Goal: Information Seeking & Learning: Learn about a topic

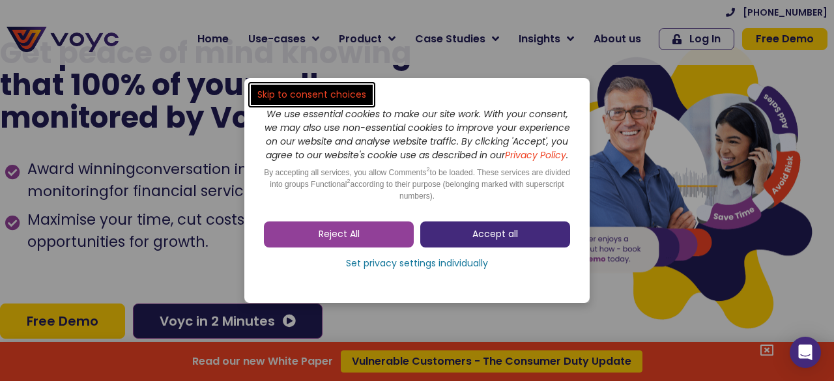
click at [424, 248] on link "Accept all" at bounding box center [496, 235] width 150 height 26
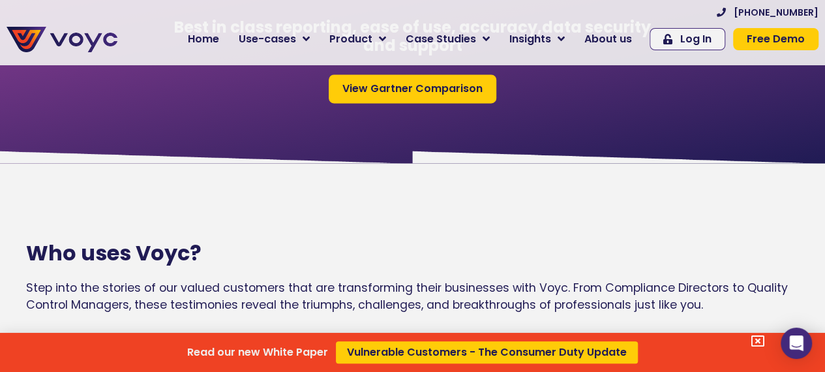
scroll to position [1108, 0]
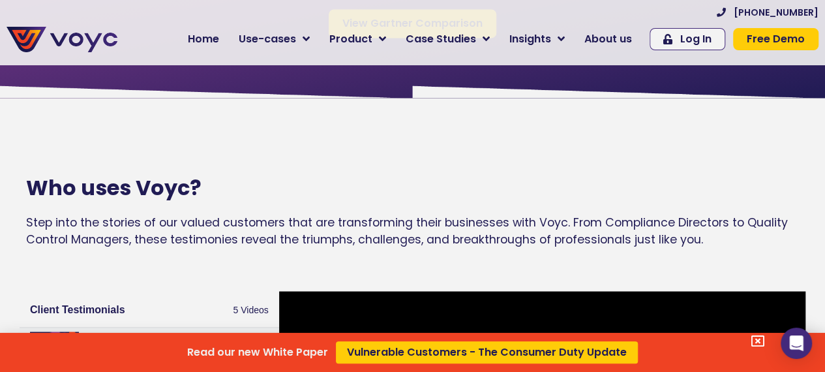
click at [497, 38] on div "Read our new White Paper Vulnerable Customers - The Consumer Duty Update" at bounding box center [412, 186] width 825 height 372
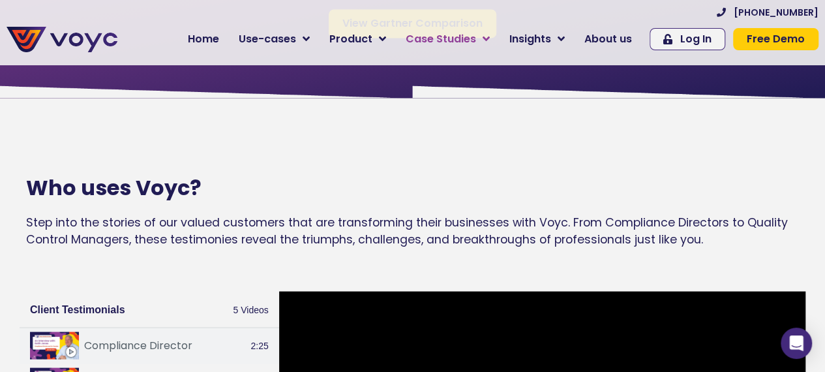
click at [490, 38] on icon at bounding box center [485, 39] width 7 height 12
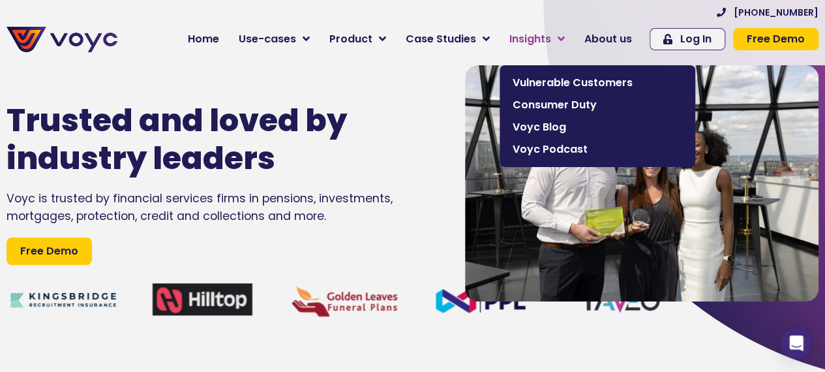
click at [551, 42] on span "Insights" at bounding box center [530, 39] width 42 height 16
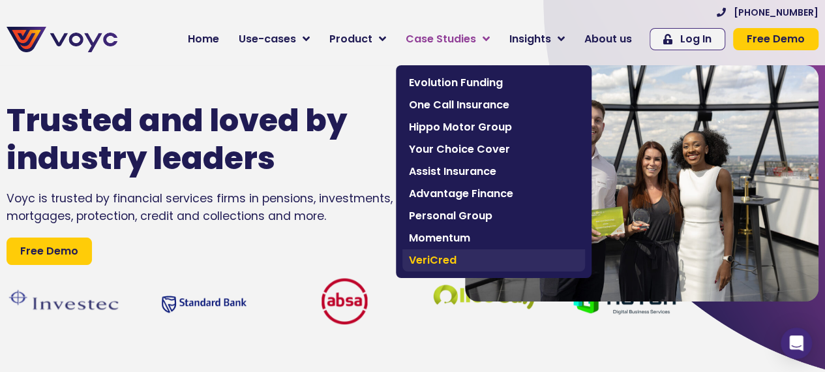
click at [447, 260] on span "VeriCred" at bounding box center [494, 260] width 170 height 16
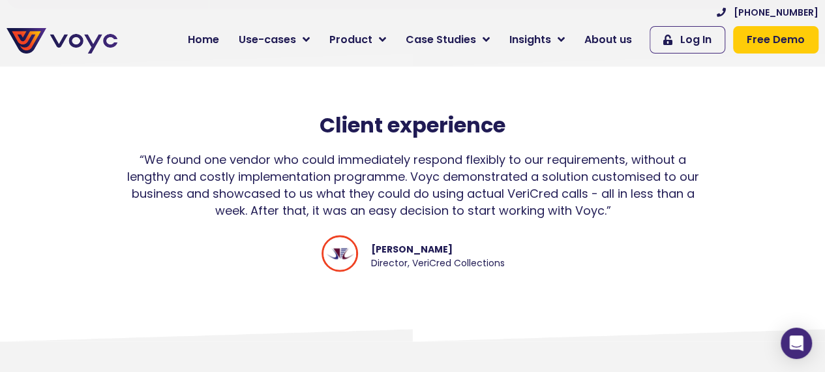
scroll to position [1239, 0]
